Goal: Information Seeking & Learning: Learn about a topic

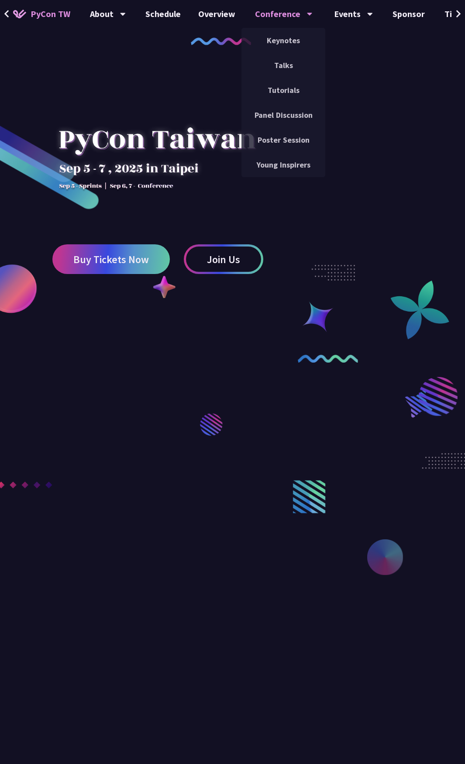
click at [257, 14] on div "Conference" at bounding box center [284, 14] width 58 height 28
click at [264, 41] on link "Keynotes" at bounding box center [283, 40] width 84 height 21
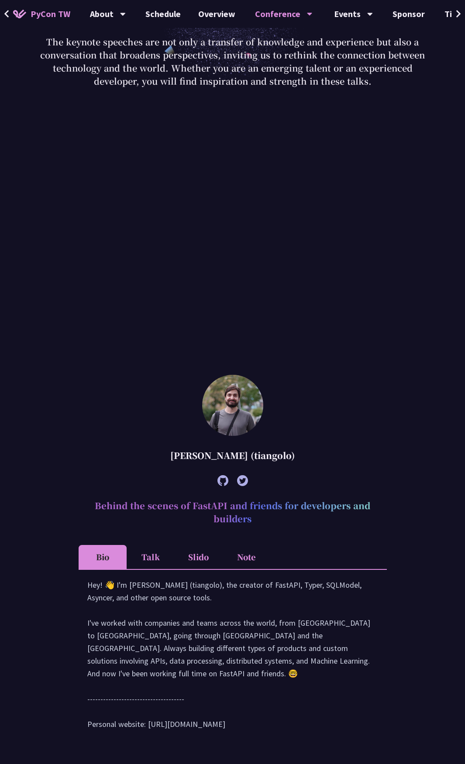
scroll to position [305, 0]
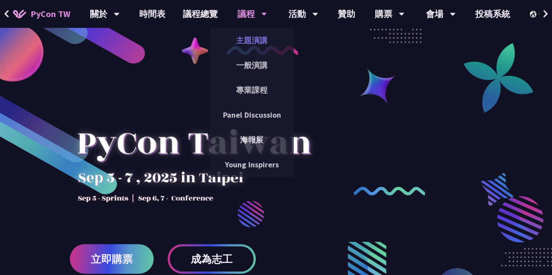
click at [247, 44] on link "主題演講" at bounding box center [252, 40] width 84 height 21
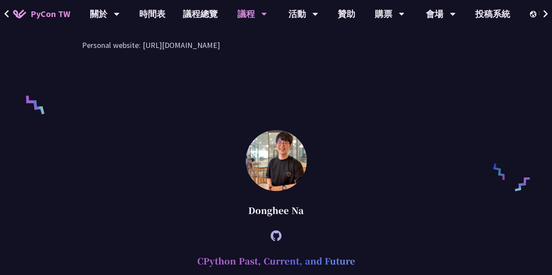
scroll to position [698, 0]
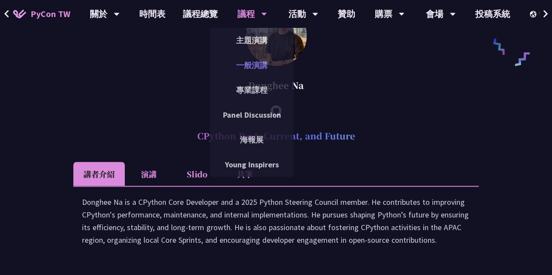
click at [264, 61] on link "一般演講" at bounding box center [252, 65] width 84 height 21
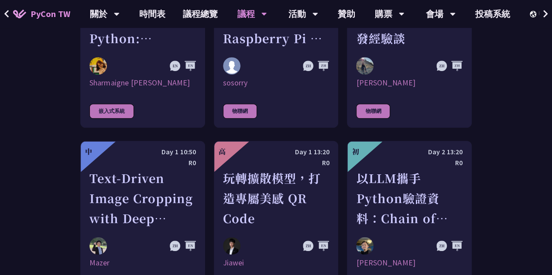
scroll to position [1920, 0]
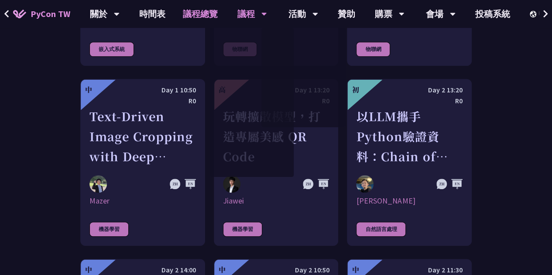
click at [181, 14] on link "議程總覽" at bounding box center [200, 14] width 52 height 28
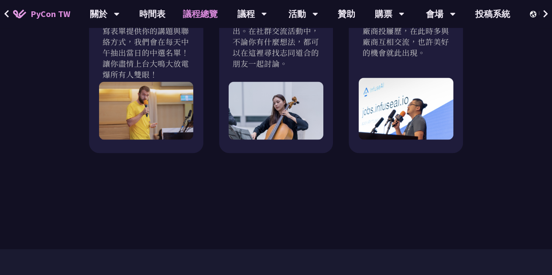
scroll to position [873, 0]
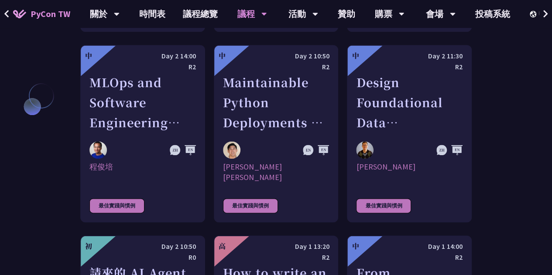
scroll to position [2122, 0]
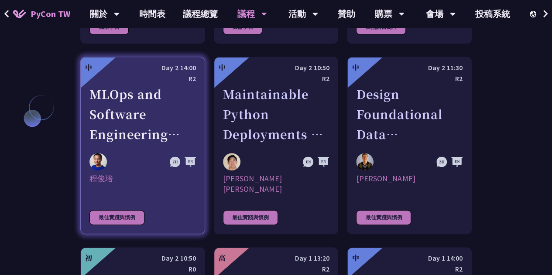
click at [134, 84] on div "MLOps and Software Engineering Automation Challenges in Production" at bounding box center [142, 114] width 106 height 60
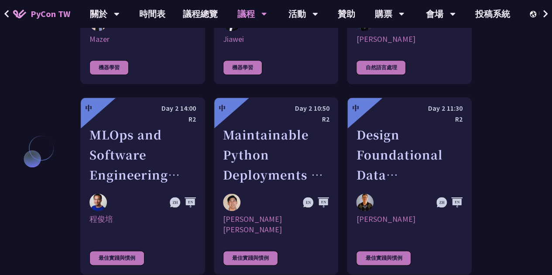
scroll to position [2035, 0]
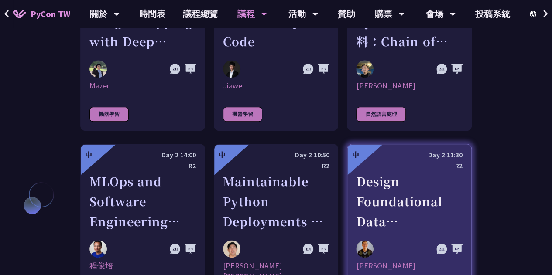
click at [377, 171] on div "Design Foundational Data Engineering Observability" at bounding box center [409, 201] width 106 height 60
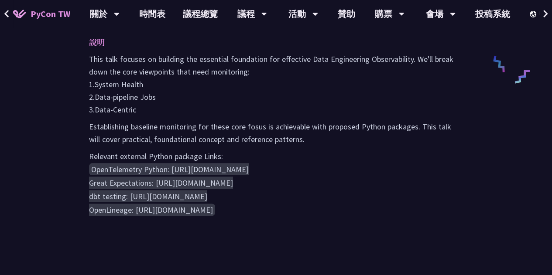
scroll to position [655, 0]
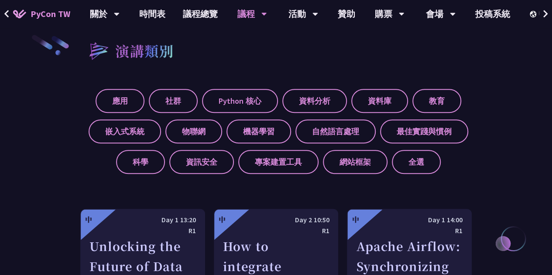
scroll to position [305, 0]
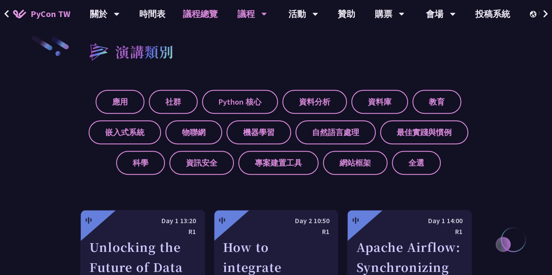
click at [188, 5] on link "議程總覽" at bounding box center [200, 14] width 52 height 28
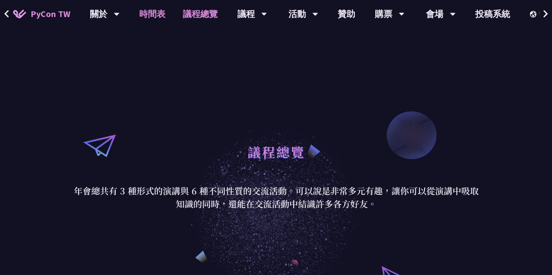
click at [144, 10] on link "時間表" at bounding box center [152, 14] width 44 height 28
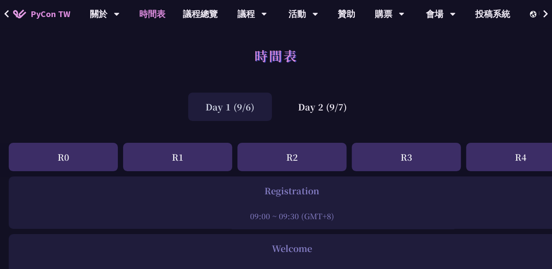
scroll to position [1, 0]
click at [312, 158] on div "R2" at bounding box center [291, 157] width 109 height 28
click at [356, 108] on div "Day 2 (9/7)" at bounding box center [323, 107] width 84 height 28
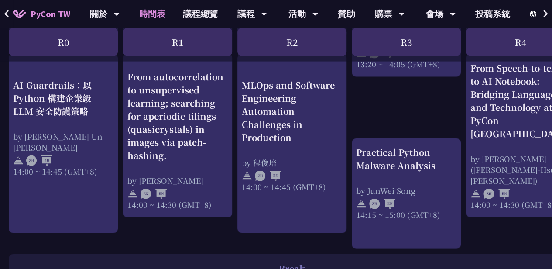
scroll to position [1179, 0]
